Goal: Check status: Check status

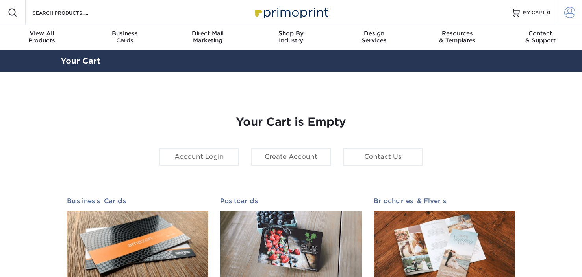
click at [570, 16] on span at bounding box center [569, 12] width 11 height 11
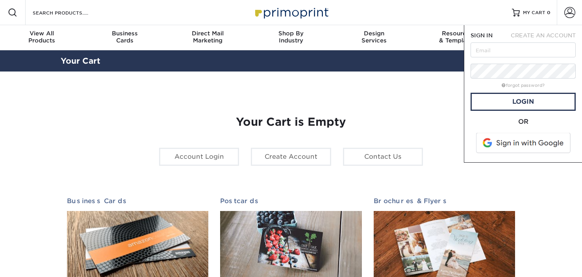
drag, startPoint x: 500, startPoint y: 37, endPoint x: 502, endPoint y: 52, distance: 14.7
click at [500, 41] on form "SIGN IN CREATE AN ACCOUNT forgot password? All fields are required. Login OR" at bounding box center [522, 93] width 105 height 125
drag, startPoint x: 502, startPoint y: 52, endPoint x: 501, endPoint y: 57, distance: 5.1
click at [502, 52] on input "text" at bounding box center [522, 49] width 105 height 15
type input "[PERSON_NAME][EMAIL_ADDRESS][DOMAIN_NAME]"
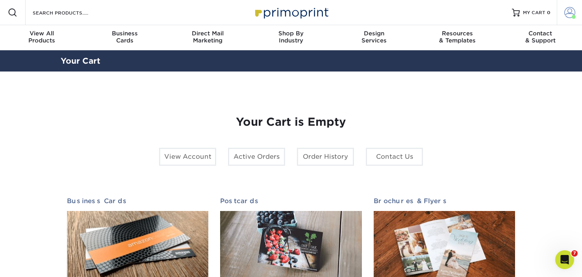
click at [571, 10] on span at bounding box center [569, 12] width 11 height 11
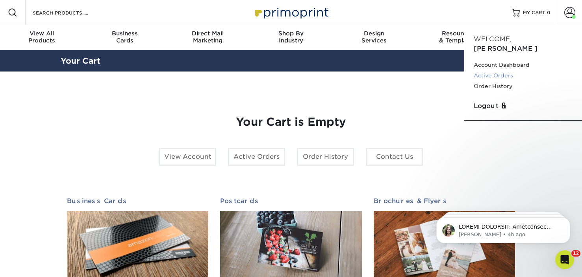
click at [499, 70] on link "Active Orders" at bounding box center [522, 75] width 99 height 11
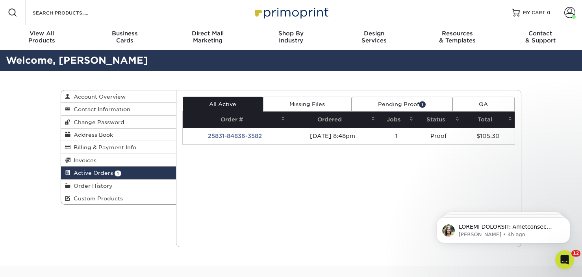
click at [412, 105] on link "Pending Proof 1" at bounding box center [401, 104] width 101 height 15
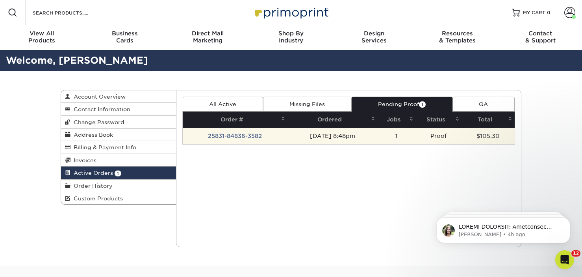
click at [227, 137] on td "25831-84836-3582" at bounding box center [235, 136] width 105 height 17
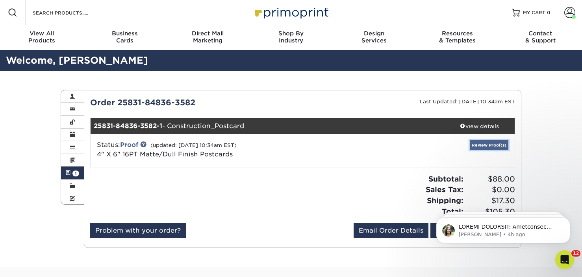
click at [503, 144] on link "Review Proof(s)" at bounding box center [488, 145] width 39 height 10
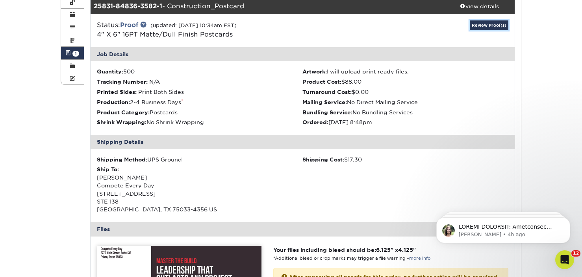
scroll to position [281, 0]
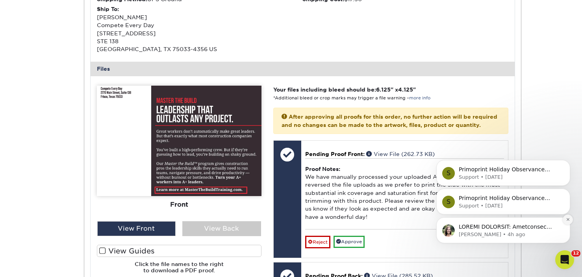
click at [567, 220] on icon "Dismiss notification" at bounding box center [567, 219] width 3 height 3
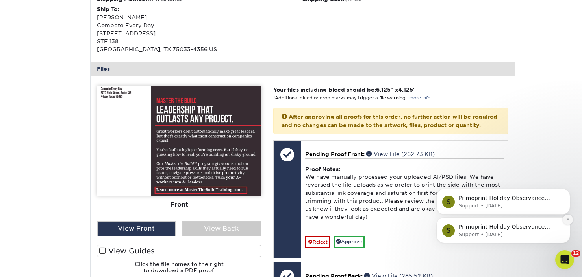
click at [567, 220] on icon "Dismiss notification" at bounding box center [567, 219] width 3 height 3
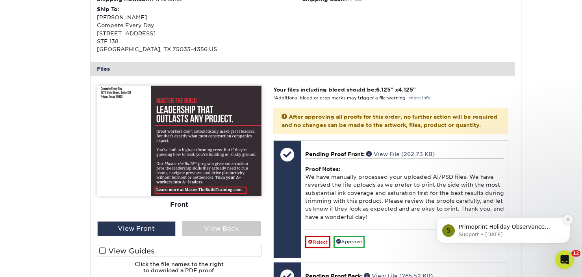
click at [568, 215] on button "Dismiss notification" at bounding box center [567, 220] width 10 height 10
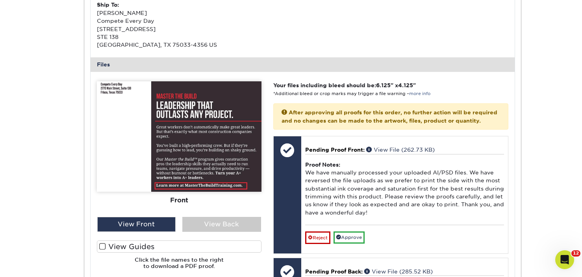
scroll to position [285, 0]
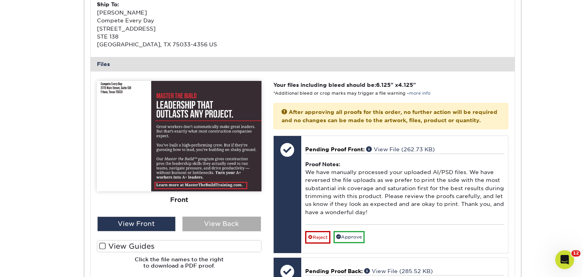
click at [216, 224] on div "View Back" at bounding box center [221, 224] width 79 height 15
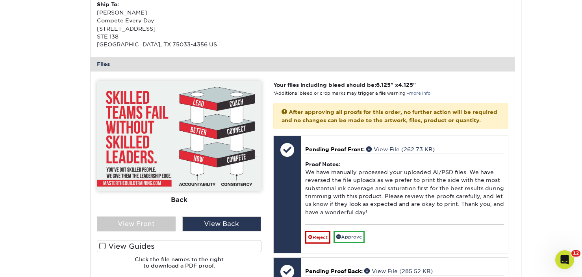
click at [145, 232] on div "Front Back" at bounding box center [179, 178] width 164 height 195
drag, startPoint x: 154, startPoint y: 226, endPoint x: 208, endPoint y: 222, distance: 54.1
click at [155, 225] on div "View Front" at bounding box center [136, 224] width 79 height 15
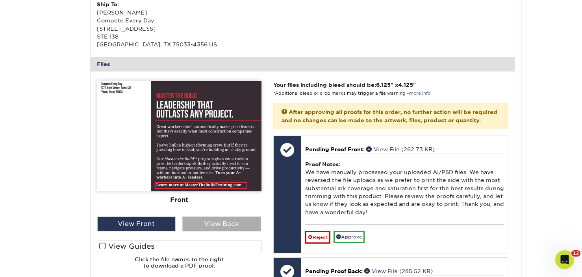
click at [209, 222] on div "View Back" at bounding box center [221, 224] width 79 height 15
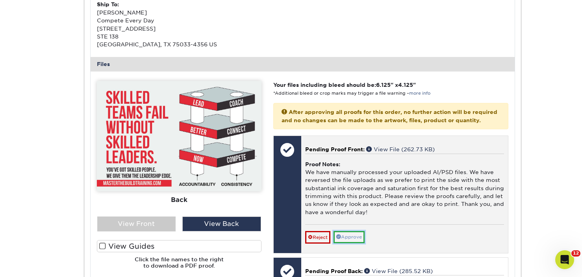
click at [364, 244] on link "Approve" at bounding box center [348, 237] width 31 height 12
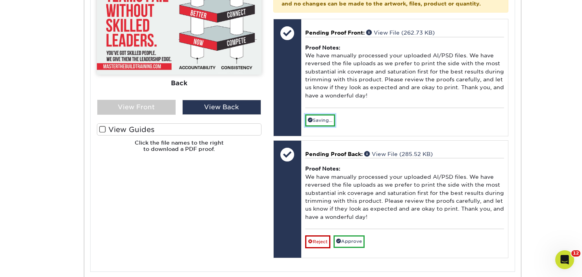
scroll to position [434, 0]
